Goal: Transaction & Acquisition: Purchase product/service

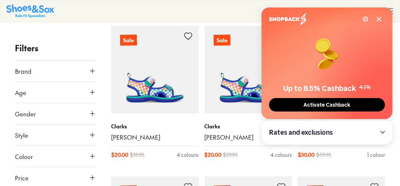
click at [379, 18] on icon at bounding box center [379, 19] width 6 height 6
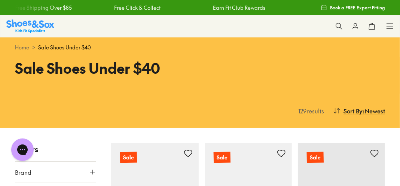
click at [389, 29] on icon at bounding box center [389, 25] width 7 height 7
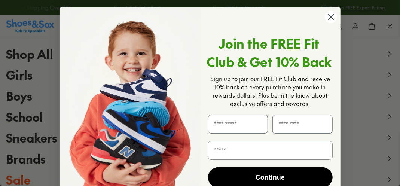
click at [331, 19] on icon "Close dialog" at bounding box center [330, 17] width 5 height 5
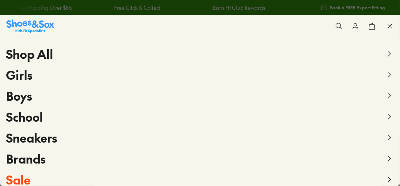
click at [26, 120] on span "School" at bounding box center [24, 116] width 37 height 17
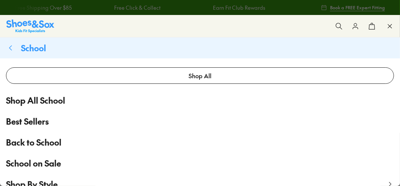
click at [26, 120] on span "Best Sellers" at bounding box center [27, 121] width 43 height 12
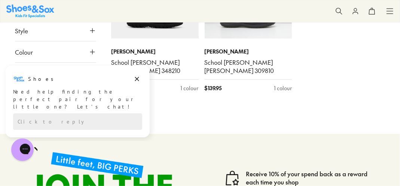
scroll to position [1420, 0]
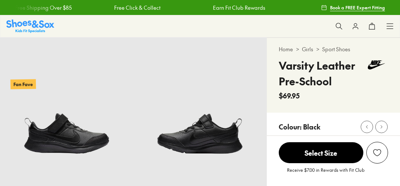
select select "*"
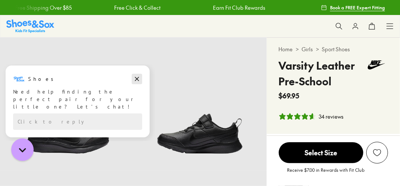
click at [137, 80] on icon "Dismiss campaign" at bounding box center [136, 78] width 7 height 9
